Goal: Information Seeking & Learning: Learn about a topic

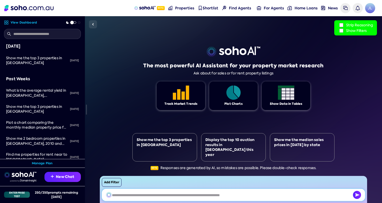
click at [158, 196] on input "text" at bounding box center [233, 194] width 263 height 12
type input "******"
click at [115, 183] on button "Add Filter" at bounding box center [112, 182] width 20 height 9
select select "*******"
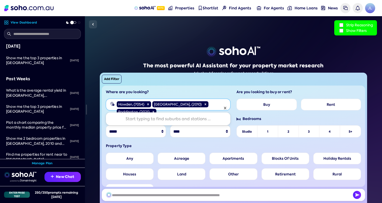
click at [202, 104] on div "Howden , (7054) [GEOGRAPHIC_DATA] , (2010) [GEOGRAPHIC_DATA] , (2021)" at bounding box center [167, 108] width 106 height 16
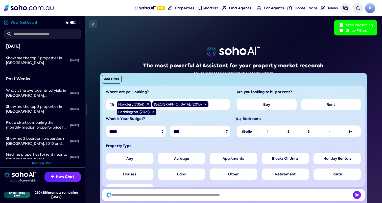
click at [191, 93] on h6 "Where are you looking?" at bounding box center [168, 91] width 125 height 5
click at [199, 105] on div "Howden , (7054) [GEOGRAPHIC_DATA] , (2010) [GEOGRAPHIC_DATA] , (2021)" at bounding box center [172, 108] width 116 height 16
click at [194, 90] on h6 "Where are you looking?" at bounding box center [168, 91] width 125 height 5
click at [173, 194] on input "text" at bounding box center [233, 194] width 263 height 12
type input "*"
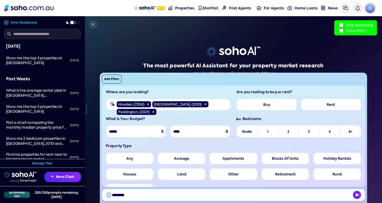
type input "*********"
click at [158, 195] on input "text" at bounding box center [233, 194] width 263 height 12
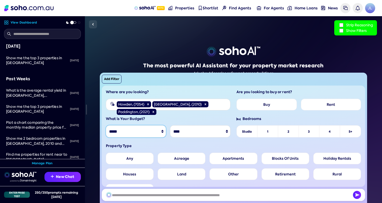
click at [153, 130] on select "***** * **** * **** * **** * **** * **** * **** * **** * **** * **** * ** * ***…" at bounding box center [136, 131] width 60 height 12
click at [184, 130] on select "* **** * **** * **** * **** * **** * **** * **** * **** * **** * ** * **** * **…" at bounding box center [200, 131] width 60 height 12
click at [243, 134] on li "Studio" at bounding box center [247, 131] width 21 height 12
click at [317, 133] on li "3" at bounding box center [309, 131] width 21 height 12
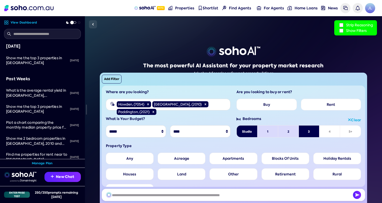
click at [250, 133] on li "Studio" at bounding box center [247, 131] width 21 height 12
click at [286, 132] on li "2" at bounding box center [288, 131] width 21 height 12
click at [239, 131] on li "Studio" at bounding box center [247, 131] width 21 height 12
drag, startPoint x: 246, startPoint y: 131, endPoint x: 268, endPoint y: 132, distance: 22.0
click at [247, 131] on li "Studio" at bounding box center [247, 131] width 21 height 12
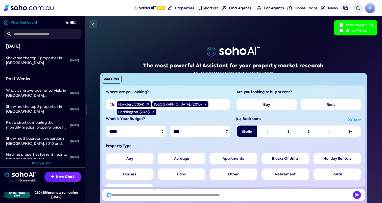
click at [290, 131] on li "2" at bounding box center [288, 131] width 21 height 12
click at [289, 132] on li "2" at bounding box center [288, 131] width 21 height 12
click at [326, 131] on li "4" at bounding box center [329, 131] width 21 height 12
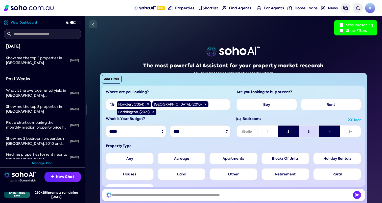
click at [326, 131] on li "4" at bounding box center [329, 131] width 21 height 12
click at [280, 131] on li "2" at bounding box center [288, 131] width 21 height 12
click at [270, 132] on li "1" at bounding box center [267, 131] width 21 height 12
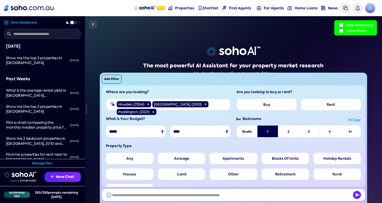
click at [328, 132] on li "4" at bounding box center [329, 131] width 21 height 12
drag, startPoint x: 349, startPoint y: 132, endPoint x: 337, endPoint y: 133, distance: 11.9
click at [349, 132] on li "5+" at bounding box center [350, 131] width 21 height 12
click at [275, 132] on li "1" at bounding box center [267, 131] width 21 height 12
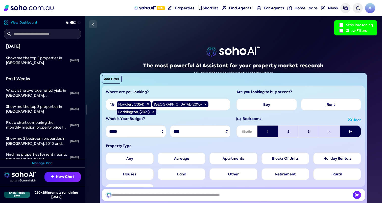
click at [243, 134] on li "Studio" at bounding box center [247, 131] width 21 height 12
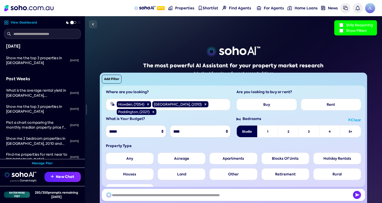
click at [325, 134] on li "4" at bounding box center [329, 131] width 21 height 12
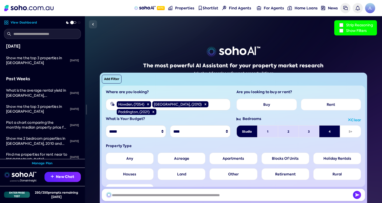
click at [306, 134] on li "3" at bounding box center [309, 131] width 21 height 12
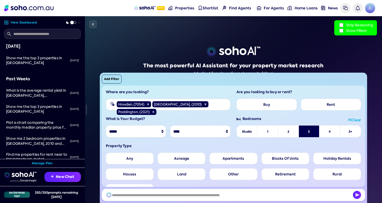
click at [276, 133] on li "1" at bounding box center [267, 131] width 21 height 12
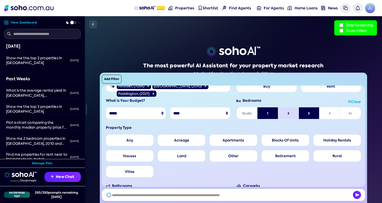
scroll to position [13, 0]
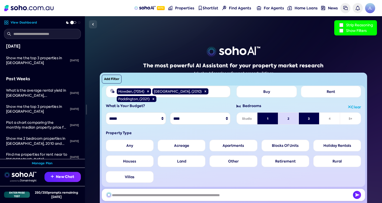
click at [280, 145] on label "Blocks Of Units" at bounding box center [285, 145] width 48 height 12
click at [249, 146] on label "Apartments" at bounding box center [233, 145] width 48 height 12
click at [189, 148] on label "Acreage" at bounding box center [182, 145] width 48 height 12
drag, startPoint x: 177, startPoint y: 163, endPoint x: 182, endPoint y: 164, distance: 5.3
click at [177, 163] on label "Land" at bounding box center [182, 161] width 48 height 12
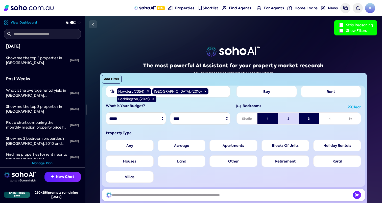
drag, startPoint x: 198, startPoint y: 147, endPoint x: 192, endPoint y: 147, distance: 6.3
click at [198, 147] on label "Acreage" at bounding box center [182, 145] width 48 height 12
click at [149, 129] on div "Where are you looking? Howden , (7054) [GEOGRAPHIC_DATA] , (2010) [GEOGRAPHIC_D…" at bounding box center [233, 135] width 263 height 101
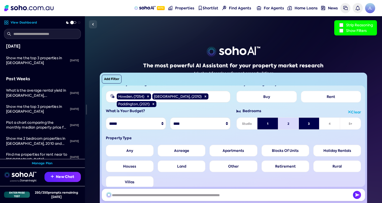
scroll to position [0, 0]
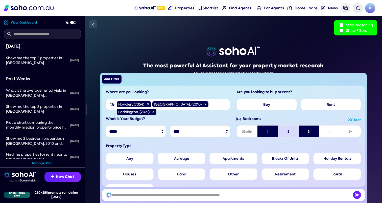
click at [113, 82] on button "Add Filter" at bounding box center [112, 79] width 20 height 9
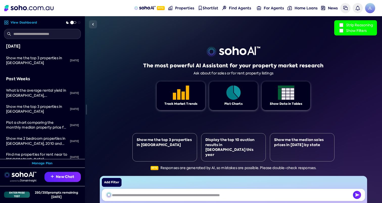
click at [114, 179] on button "Add Filter" at bounding box center [112, 182] width 20 height 9
select select "*******"
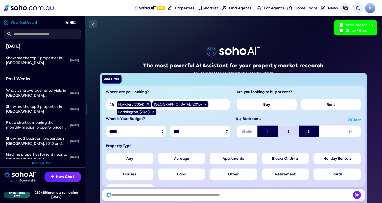
click at [114, 79] on button "Add Filter" at bounding box center [112, 79] width 20 height 9
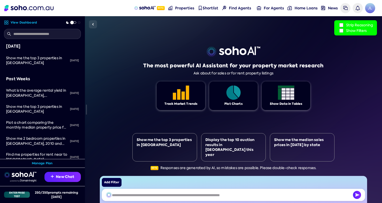
click at [115, 184] on button "Add Filter" at bounding box center [112, 182] width 20 height 9
select select "*******"
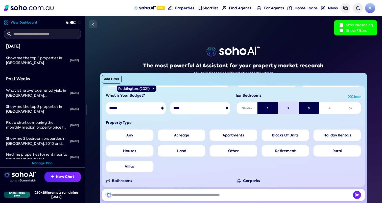
scroll to position [40, 0]
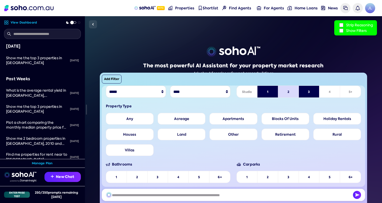
click at [157, 175] on li "3" at bounding box center [158, 177] width 21 height 12
click at [136, 175] on li "2" at bounding box center [137, 177] width 21 height 12
click at [281, 178] on li "3" at bounding box center [288, 177] width 21 height 12
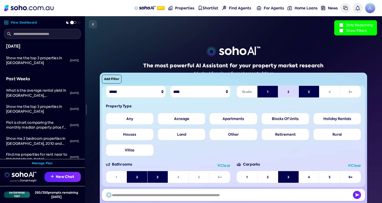
click at [329, 180] on li "5" at bounding box center [329, 177] width 21 height 12
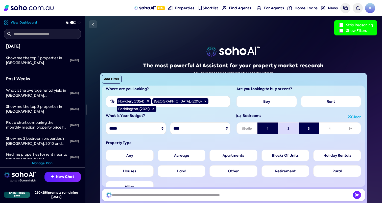
scroll to position [0, 0]
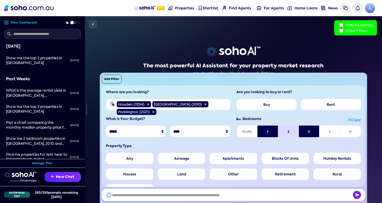
click at [133, 61] on div "The most powerful AI Assistant for your property market research Ask about for …" at bounding box center [233, 109] width 202 height 186
click at [109, 79] on button "Add Filter" at bounding box center [112, 79] width 20 height 9
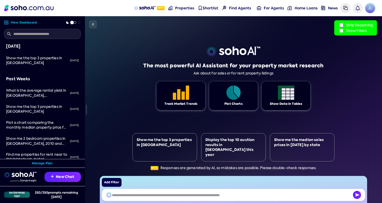
click at [113, 182] on button "Add Filter" at bounding box center [112, 182] width 20 height 9
select select "*******"
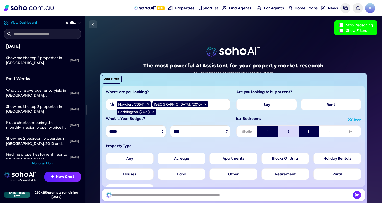
click at [132, 59] on div "The most powerful AI Assistant for your property market research Ask about for …" at bounding box center [233, 109] width 297 height 186
click at [114, 77] on button "Add Filter" at bounding box center [112, 79] width 20 height 9
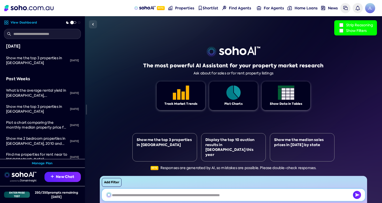
click at [233, 192] on input "text" at bounding box center [233, 194] width 263 height 12
type input "**********"
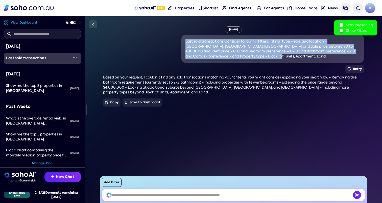
drag, startPoint x: 184, startPoint y: 42, endPoint x: 243, endPoint y: 57, distance: 60.2
click at [243, 57] on div "Last sold transactions Consider following filters: listing_type = sale and loca…" at bounding box center [272, 49] width 174 height 20
copy div "Last sold transactions Consider following filters: listing_type = sale and loca…"
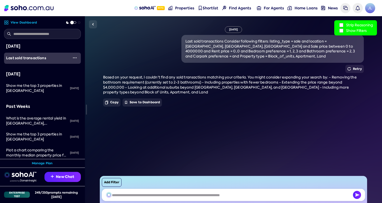
click at [166, 72] on div "Retry" at bounding box center [233, 69] width 260 height 8
click at [111, 180] on button "Add Filter" at bounding box center [112, 182] width 20 height 9
select select "*******"
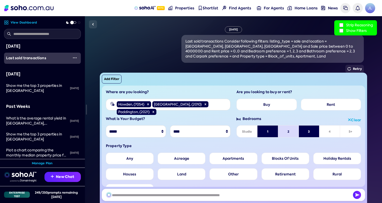
click at [327, 106] on label "Rent" at bounding box center [331, 105] width 60 height 12
select select "*"
click at [271, 105] on label "Buy" at bounding box center [266, 105] width 60 height 12
select select "*******"
click at [324, 105] on label "Rent" at bounding box center [331, 105] width 60 height 12
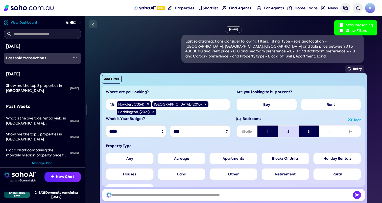
select select "*"
click at [270, 108] on label "Buy" at bounding box center [266, 105] width 60 height 12
select select "*******"
click at [291, 102] on label "Buy" at bounding box center [266, 105] width 60 height 12
click at [290, 103] on label "Buy" at bounding box center [266, 105] width 60 height 12
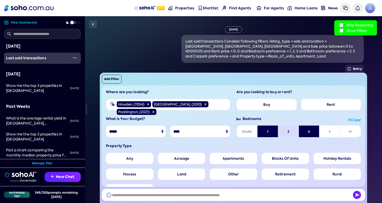
click at [218, 121] on h6 "What is Your Budget?" at bounding box center [168, 118] width 125 height 5
click at [216, 95] on div "Where are you looking? [GEOGRAPHIC_DATA] , (7054) [GEOGRAPHIC_DATA] , (2010) [G…" at bounding box center [168, 99] width 125 height 21
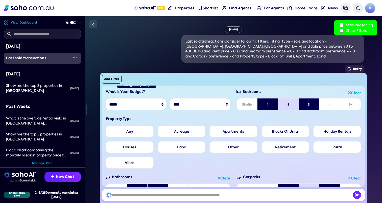
scroll to position [40, 0]
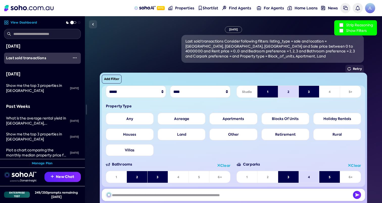
click at [91, 92] on div "[DATE] Last sold transactions Consider following filters: listing_type = sale a…" at bounding box center [233, 109] width 297 height 186
click at [134, 192] on input "text" at bounding box center [233, 194] width 263 height 12
click at [357, 195] on img "button" at bounding box center [357, 194] width 8 height 8
drag, startPoint x: 290, startPoint y: 193, endPoint x: 307, endPoint y: 195, distance: 18.0
click at [290, 193] on input "text" at bounding box center [233, 194] width 263 height 12
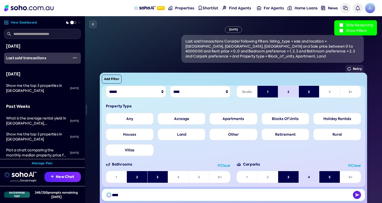
type input "****"
click at [358, 196] on img "button" at bounding box center [357, 194] width 8 height 8
click at [371, 160] on div "[DATE] Last sold transactions Consider following filters: listing_type = sale a…" at bounding box center [233, 109] width 297 height 186
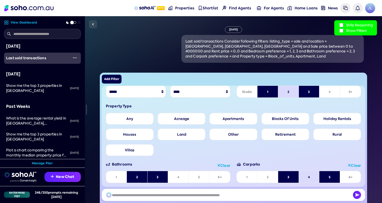
click at [109, 79] on button "Add Filter" at bounding box center [112, 79] width 20 height 9
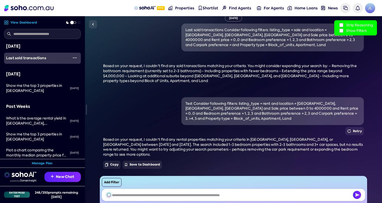
scroll to position [15, 0]
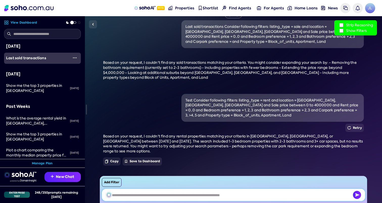
click at [171, 195] on input "text" at bounding box center [233, 194] width 263 height 12
click at [110, 180] on button "Add Filter" at bounding box center [112, 182] width 20 height 9
select select "*******"
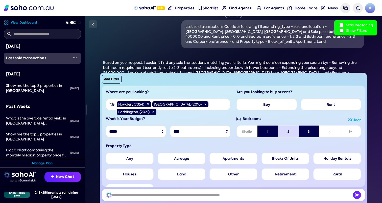
click at [111, 181] on ul "Any Acreage Apartments Blocks Of Units Holiday Rentals Houses Land Other Retire…" at bounding box center [233, 173] width 255 height 43
click at [124, 193] on input "text" at bounding box center [233, 194] width 263 height 12
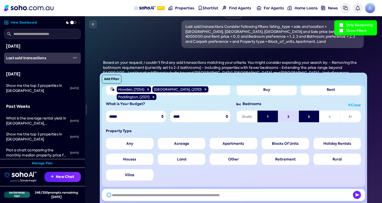
scroll to position [0, 0]
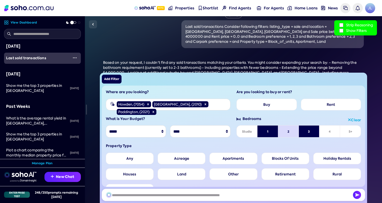
click at [113, 79] on button "Add Filter" at bounding box center [112, 79] width 20 height 9
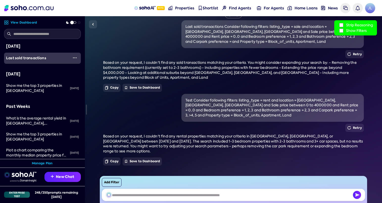
click at [168, 72] on span "Based on your request, I couldn't find any sold transactions matching your crit…" at bounding box center [229, 69] width 253 height 19
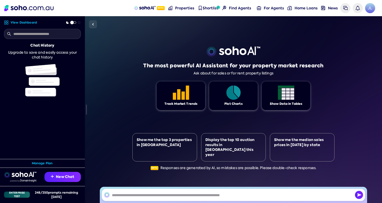
click at [344, 50] on div "The most powerful AI Assistant for your property market research Ask about for …" at bounding box center [233, 109] width 297 height 186
